Goal: Task Accomplishment & Management: Use online tool/utility

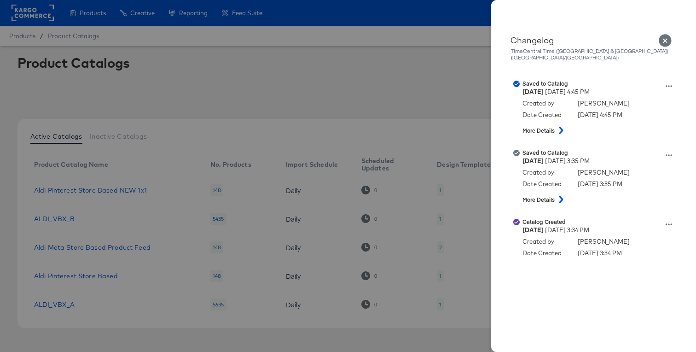
scroll to position [19, 0]
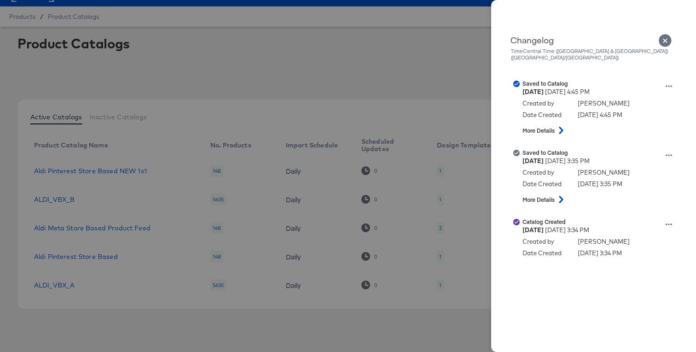
click at [314, 84] on div at bounding box center [348, 176] width 696 height 352
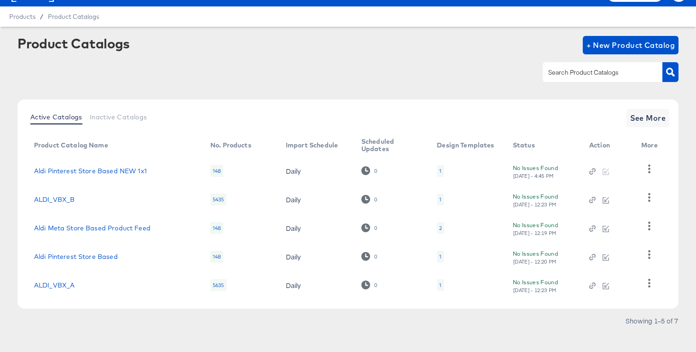
scroll to position [0, 0]
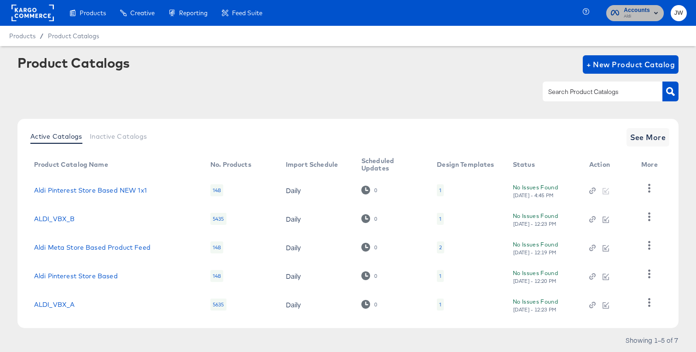
click at [624, 18] on span "Aldi" at bounding box center [637, 16] width 26 height 7
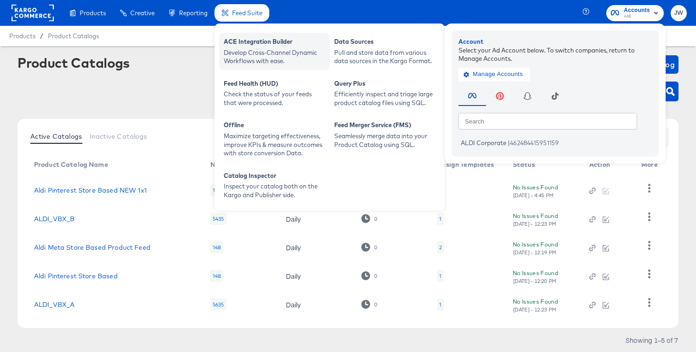
click at [242, 50] on div "Develop Cross-Channel Dynamic Workflows with ease." at bounding box center [274, 56] width 101 height 17
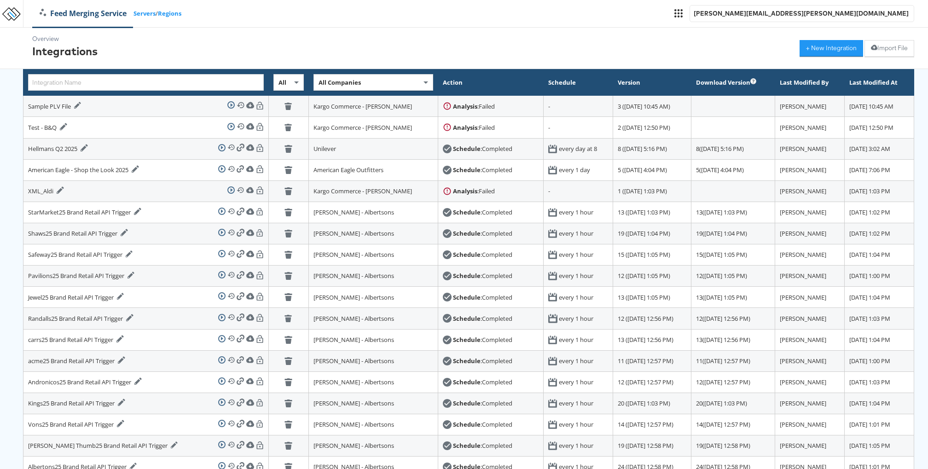
click at [319, 83] on span "All Companies" at bounding box center [340, 82] width 42 height 8
type input "food"
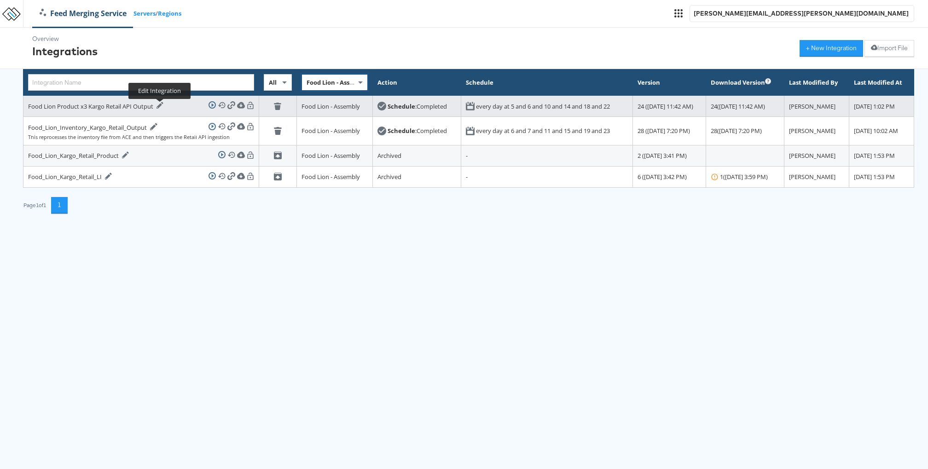
click at [158, 108] on icon at bounding box center [160, 105] width 7 height 7
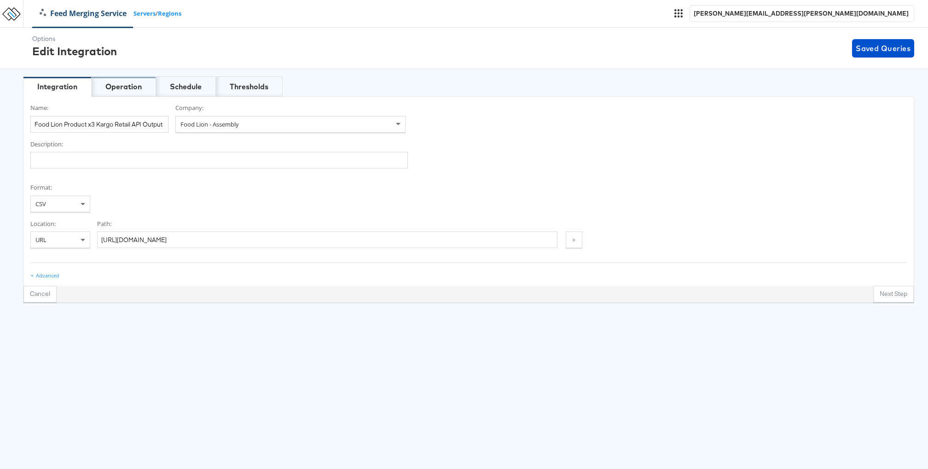
click at [128, 89] on div "Operation" at bounding box center [123, 87] width 36 height 11
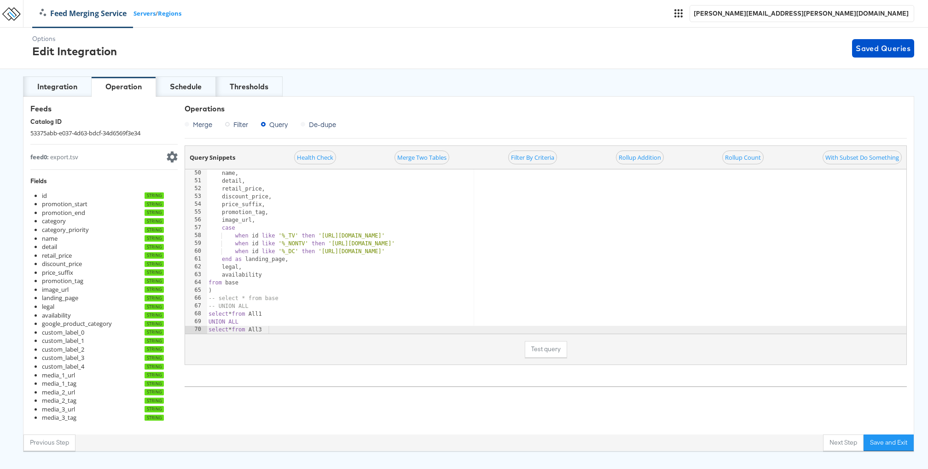
scroll to position [384, 0]
click at [279, 325] on div at bounding box center [592, 329] width 770 height 9
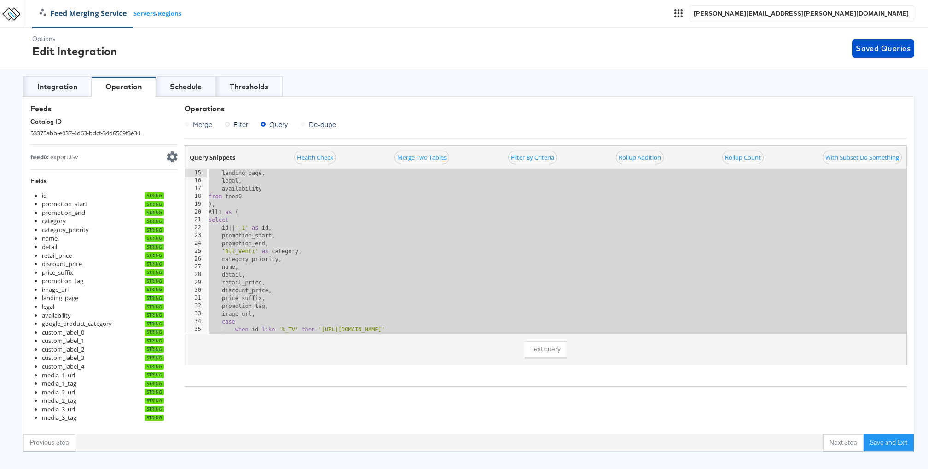
scroll to position [0, 0]
drag, startPoint x: 279, startPoint y: 328, endPoint x: 203, endPoint y: 76, distance: 262.9
click at [203, 76] on div "Options Edit Integration Saved Queries Integration Operation Schedule Threshold…" at bounding box center [464, 240] width 928 height 424
click at [405, 226] on div "with base as ( select id , promotion_start , promotion_end , category , categor…" at bounding box center [592, 259] width 770 height 180
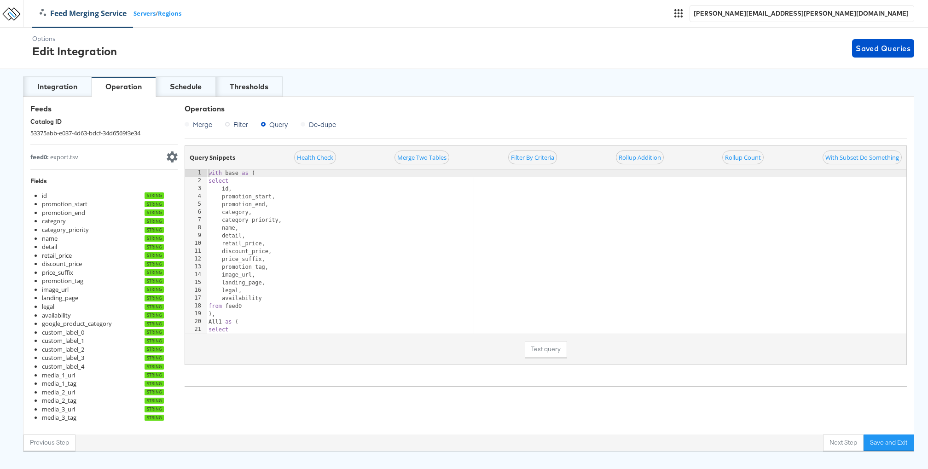
click at [210, 172] on div "with base as ( select id , promotion_start , promotion_end , category , categor…" at bounding box center [592, 259] width 770 height 180
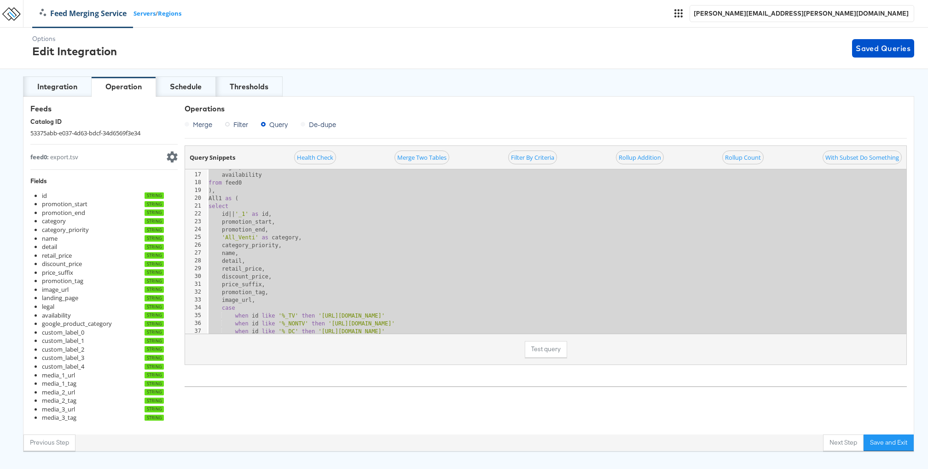
scroll to position [111, 0]
click at [561, 270] on div "landing_page , legal , availability from feed0 ) , All1 as ( select id || ' _1 …" at bounding box center [592, 258] width 770 height 180
type textarea "detail,"
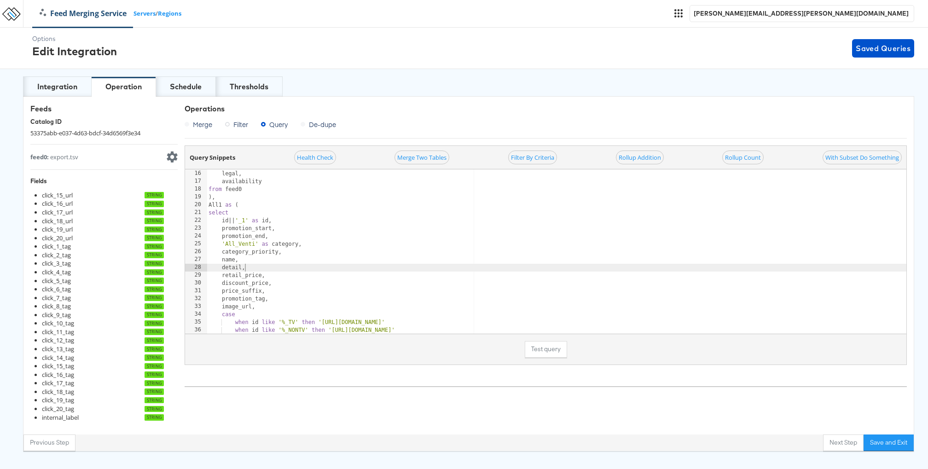
scroll to position [118, 0]
